Goal: Answer question/provide support

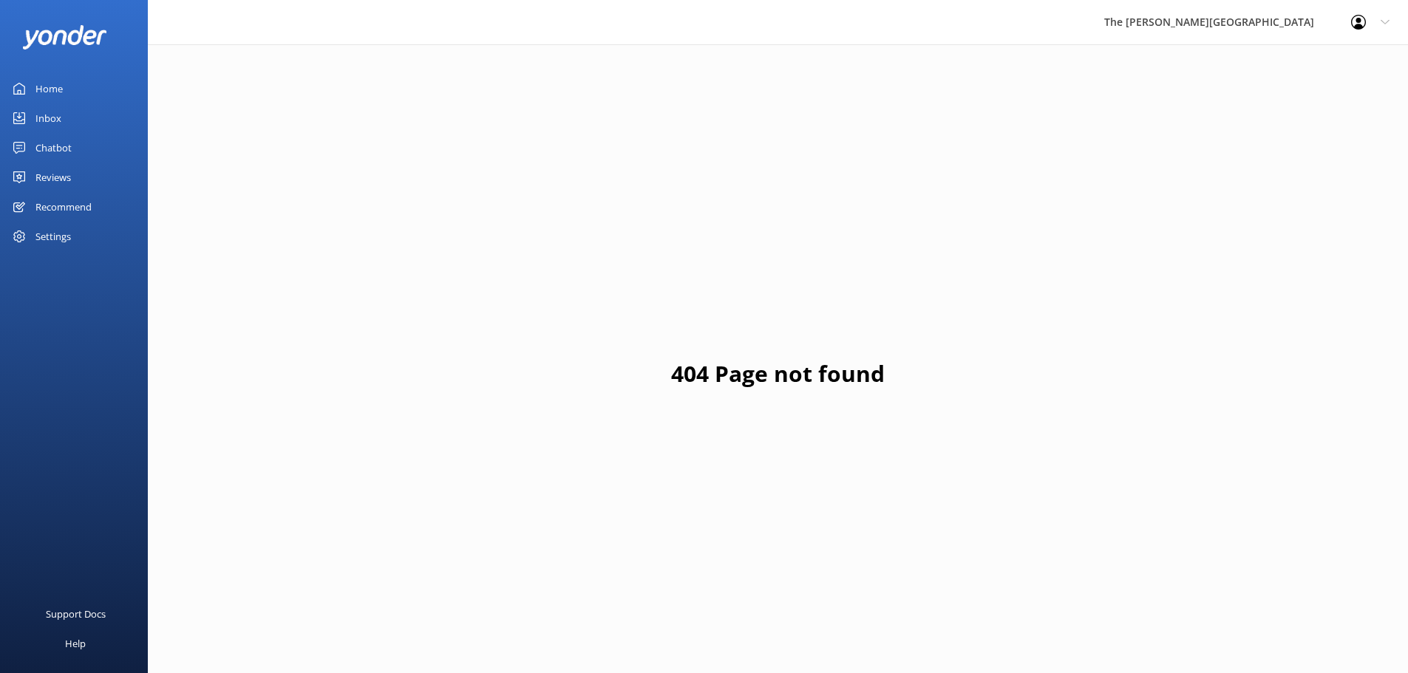
click at [56, 121] on div "Inbox" at bounding box center [48, 118] width 26 height 30
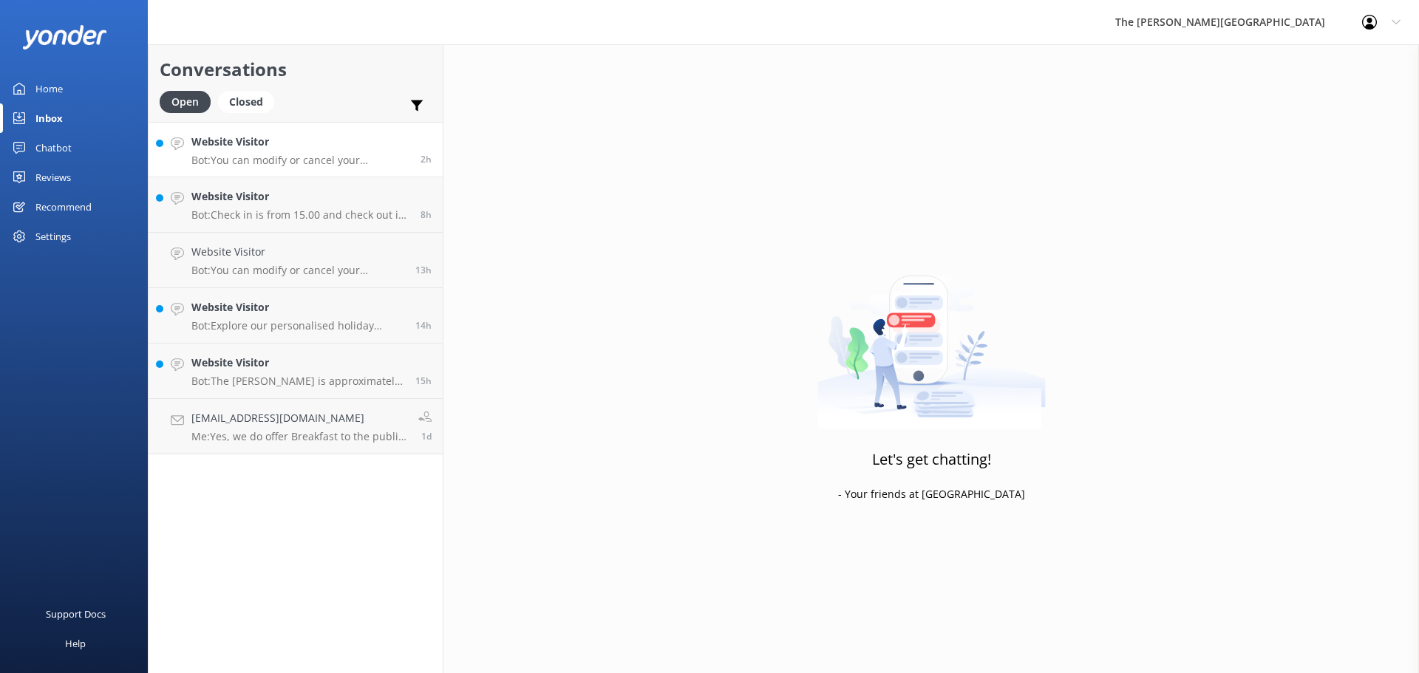
click at [303, 169] on link "Website Visitor Bot: You can modify or cancel your reservation by contacting ou…" at bounding box center [296, 149] width 294 height 55
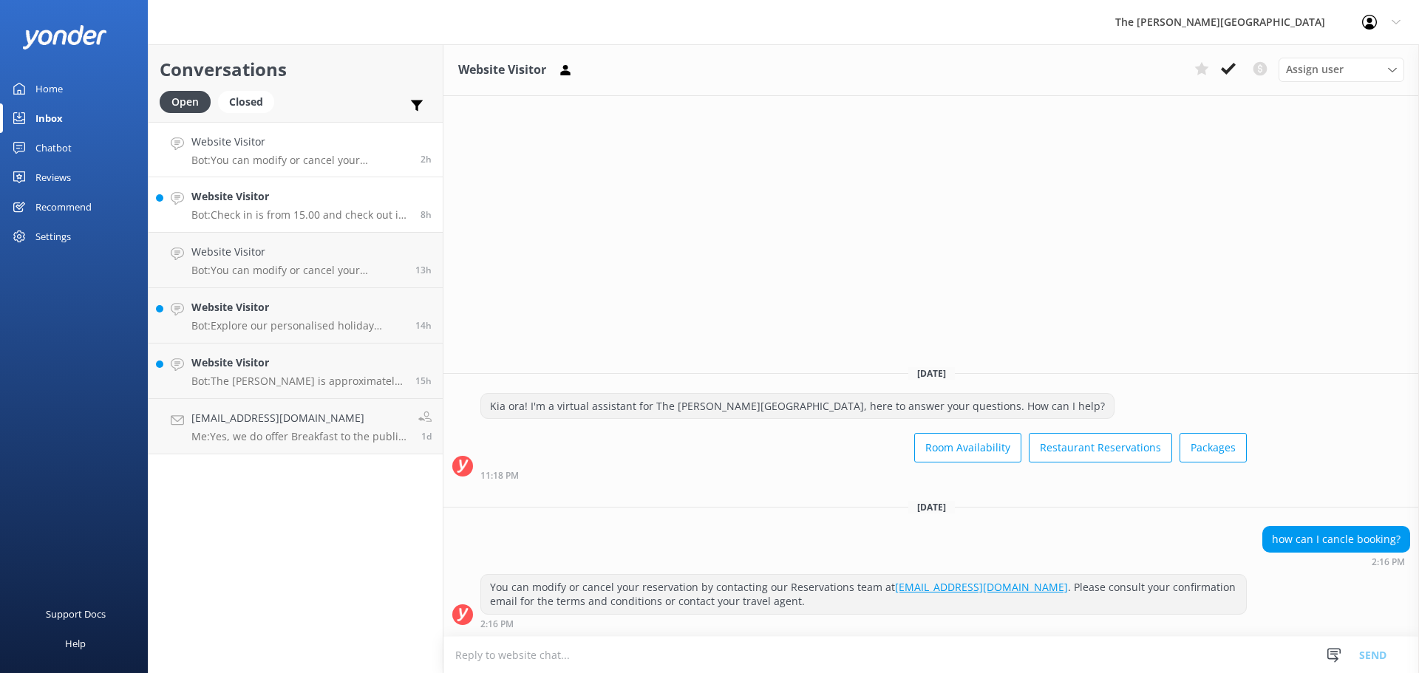
click at [342, 222] on link "Website Visitor Bot: Check in is from 15.00 and check out is at 11.00. 8h" at bounding box center [296, 204] width 294 height 55
